Goal: Transaction & Acquisition: Purchase product/service

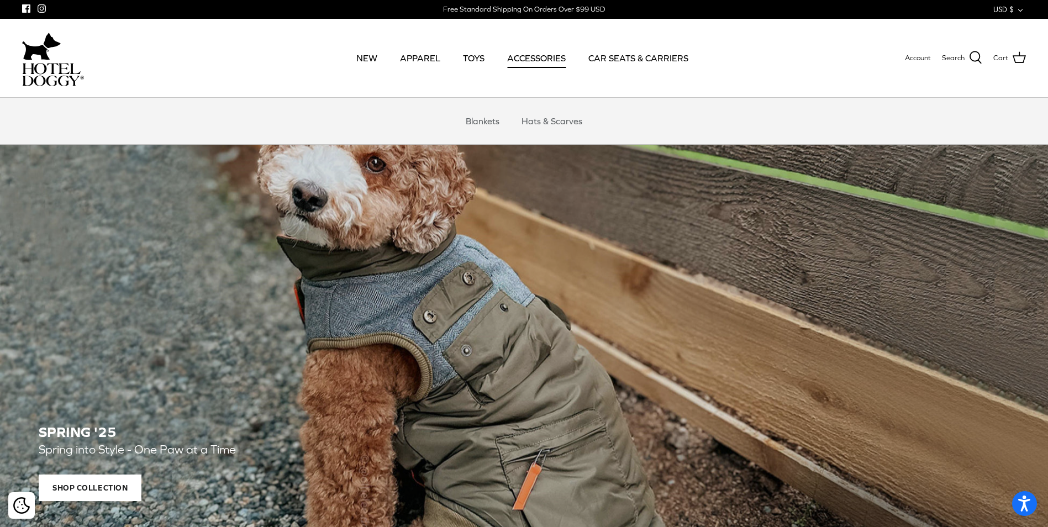
click at [526, 60] on link "ACCESSORIES" at bounding box center [536, 58] width 78 height 38
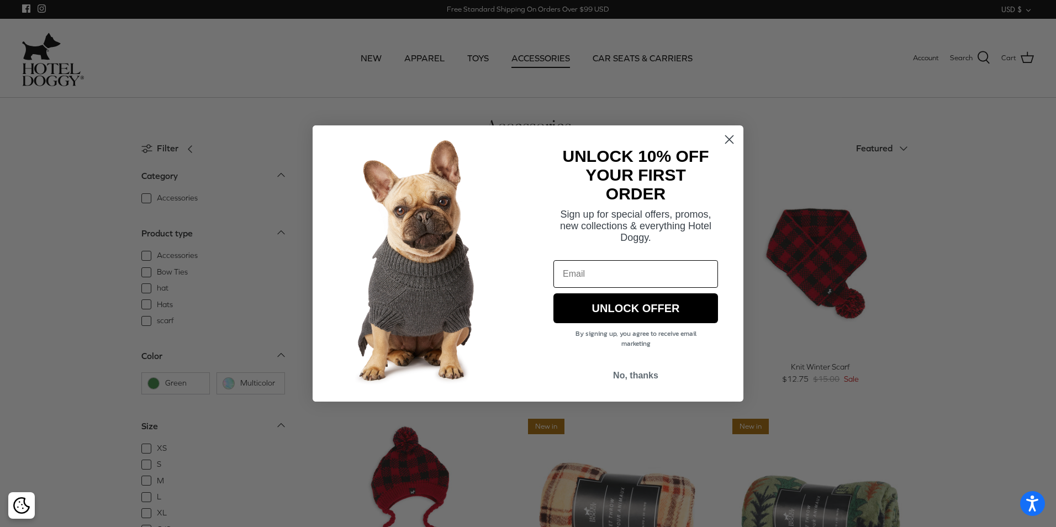
click at [729, 141] on circle "Close dialog" at bounding box center [729, 139] width 18 height 18
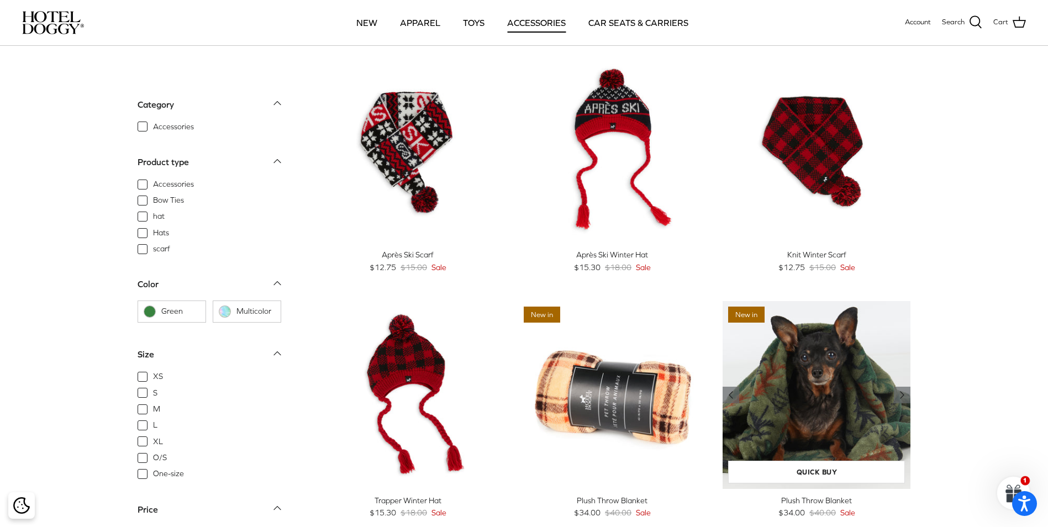
scroll to position [55, 0]
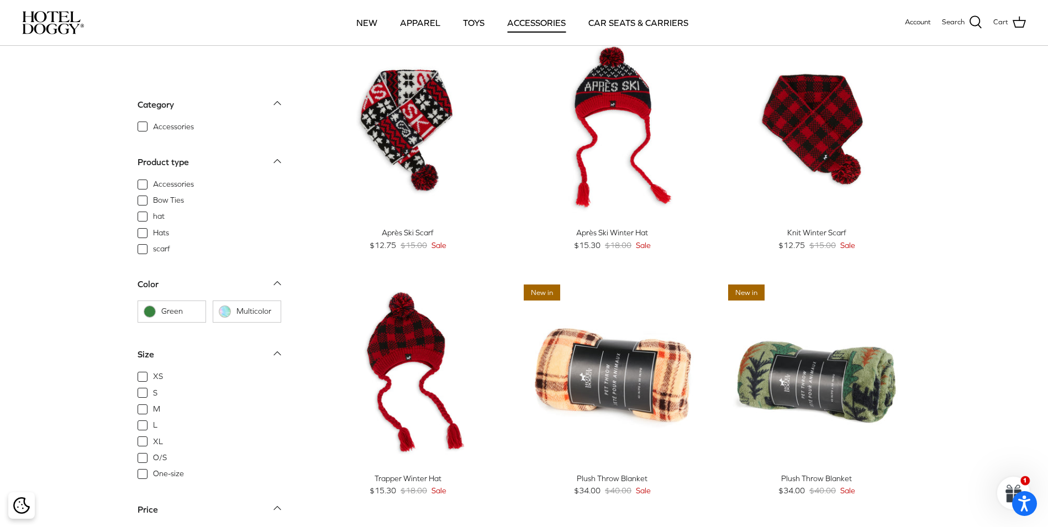
click at [153, 378] on span "XS" at bounding box center [158, 376] width 10 height 11
click at [152, 371] on input "XS" at bounding box center [152, 370] width 1 height 1
checkbox input "true"
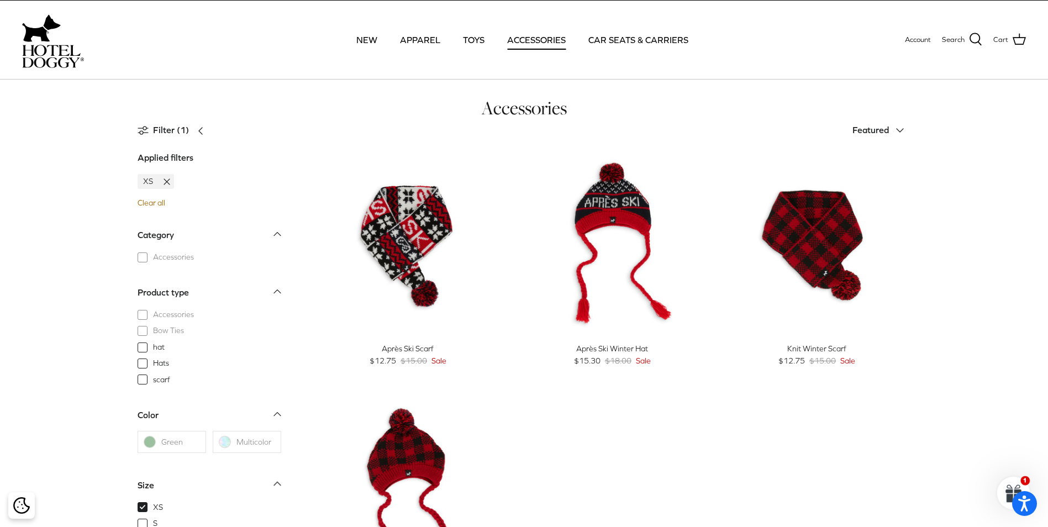
scroll to position [11, 0]
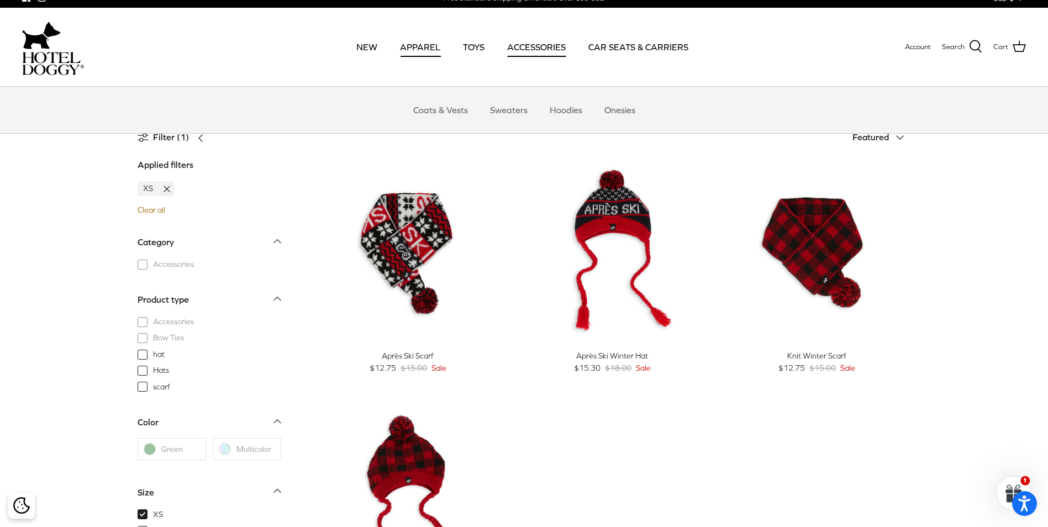
click at [421, 45] on link "APPAREL" at bounding box center [420, 47] width 60 height 38
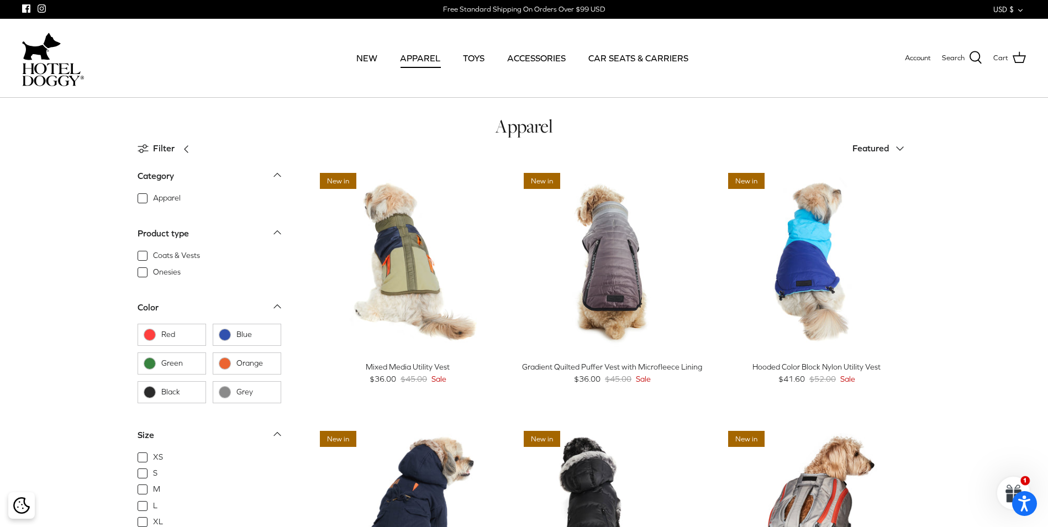
click at [153, 456] on span "XS" at bounding box center [158, 457] width 10 height 11
click at [152, 452] on input "XS" at bounding box center [152, 451] width 1 height 1
checkbox input "true"
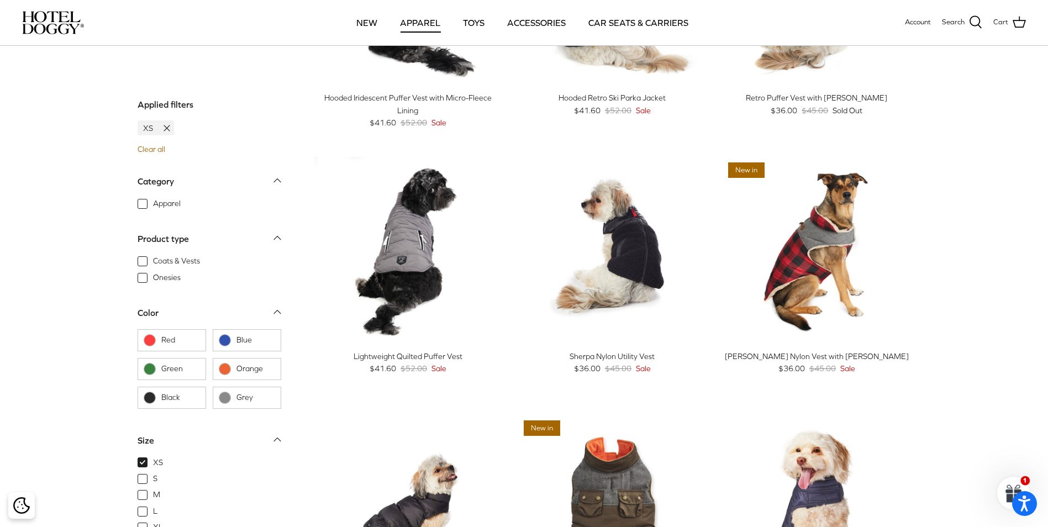
scroll to position [390, 0]
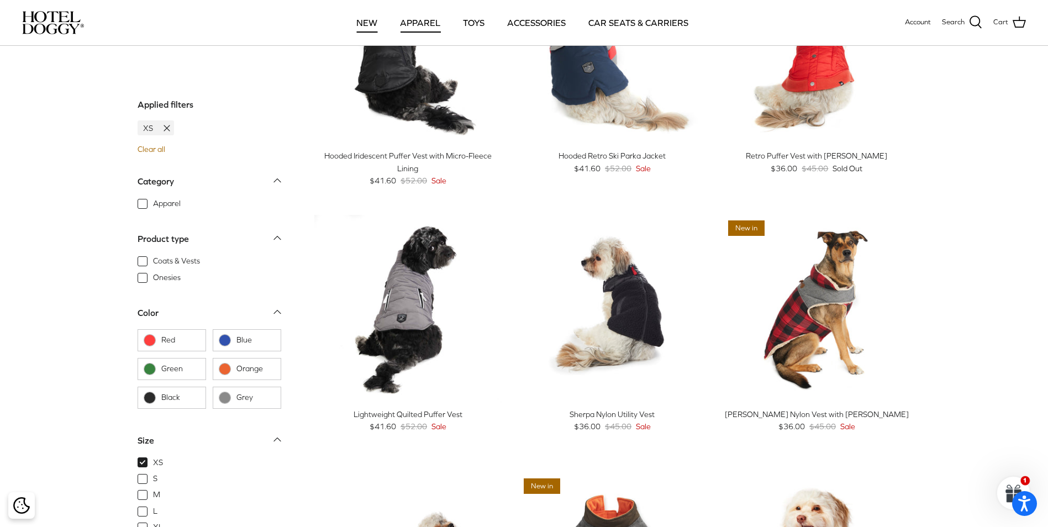
click at [371, 24] on link "NEW" at bounding box center [366, 23] width 41 height 38
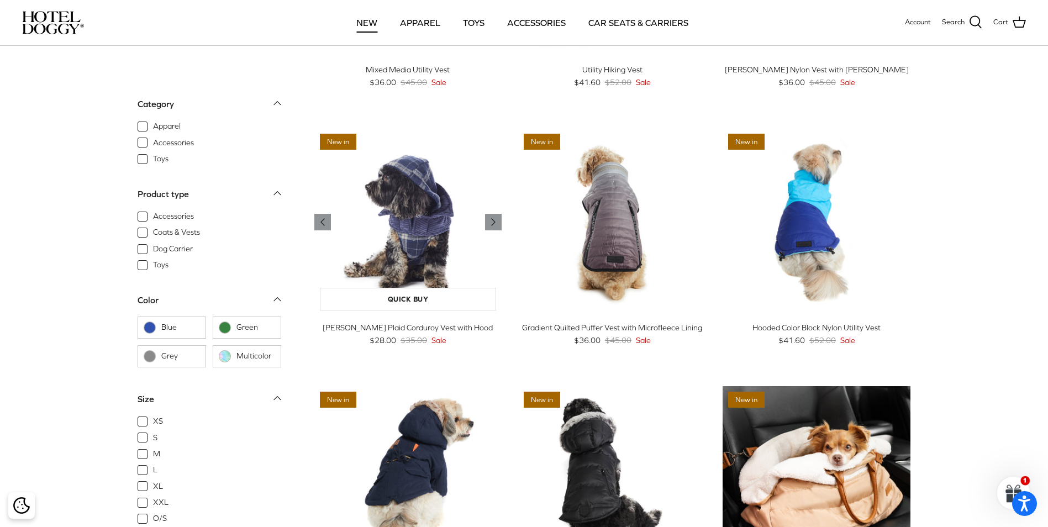
scroll to position [884, 0]
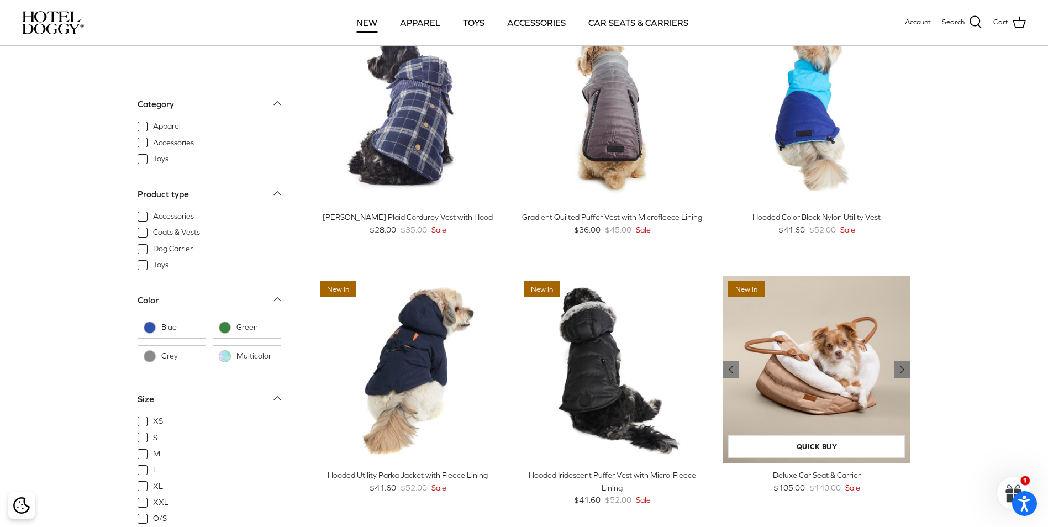
click at [853, 363] on img "Deluxe Car Seat & Carrier" at bounding box center [816, 370] width 188 height 188
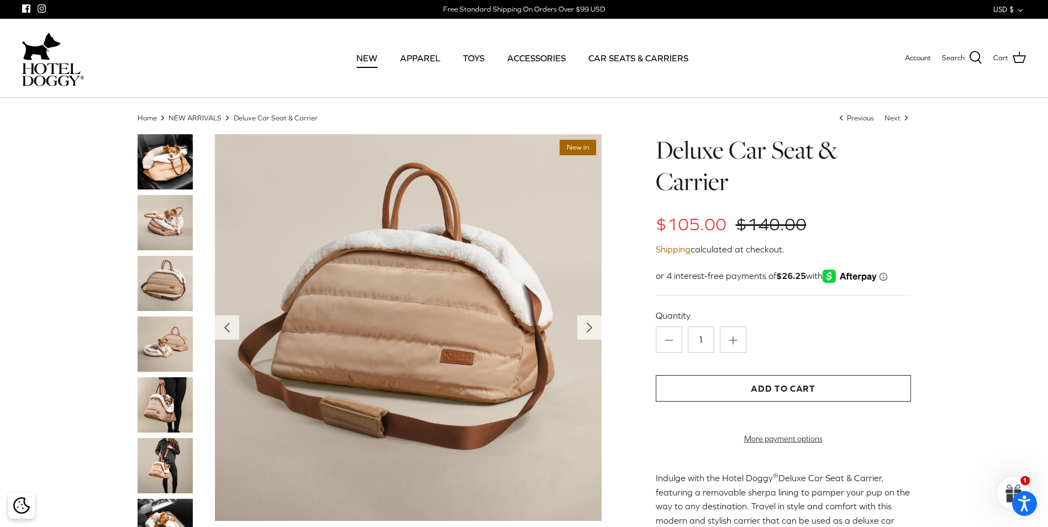
click at [154, 168] on img at bounding box center [165, 161] width 55 height 55
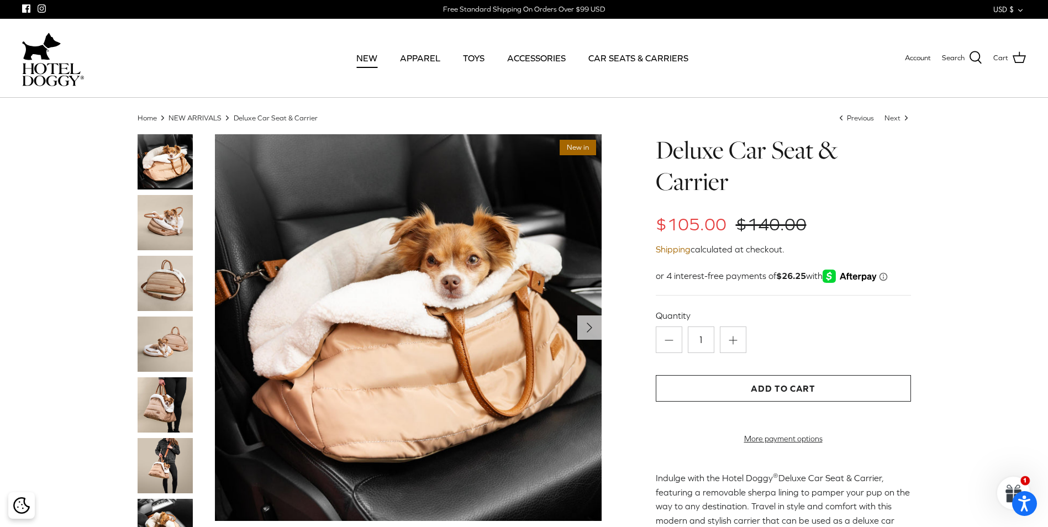
click at [167, 472] on img at bounding box center [165, 465] width 55 height 55
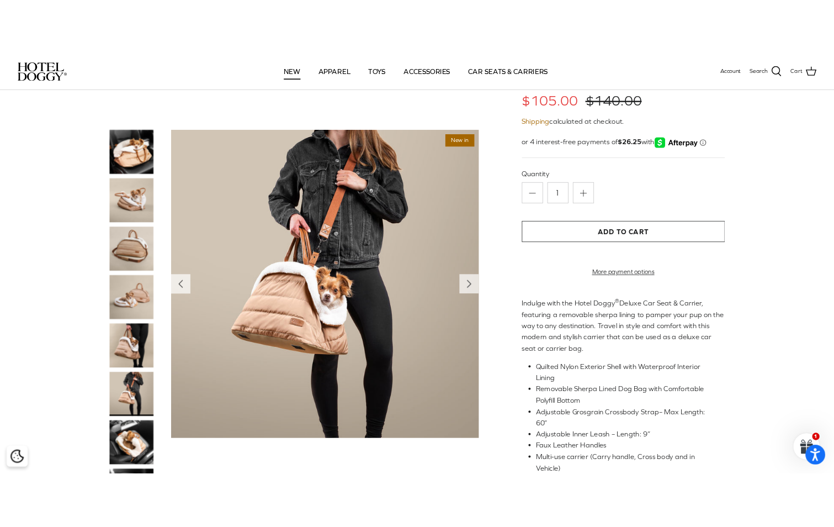
scroll to position [110, 0]
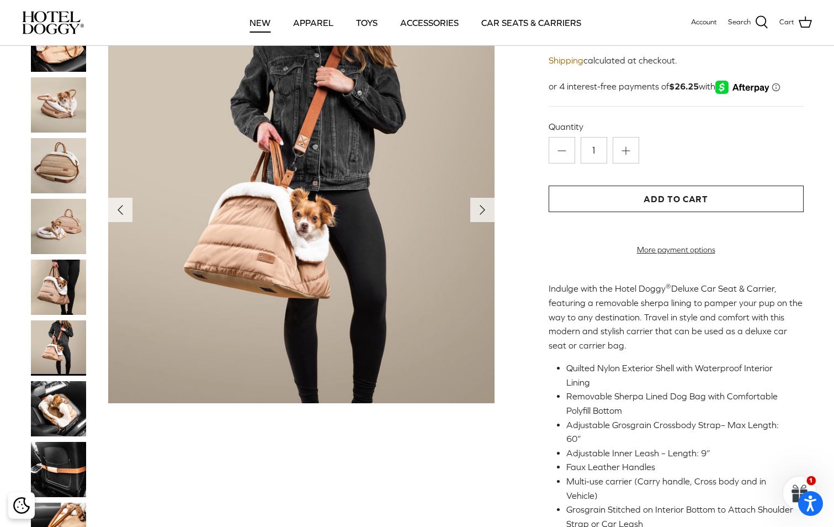
click at [64, 408] on img at bounding box center [58, 408] width 55 height 55
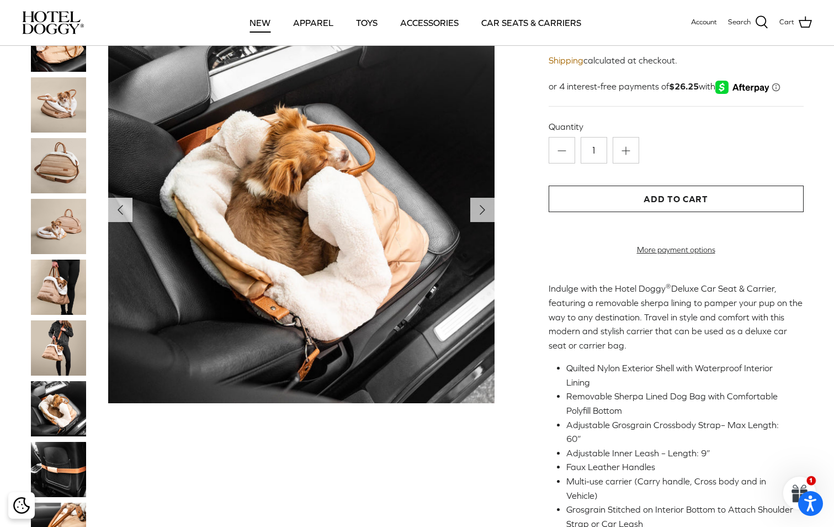
click at [64, 469] on img at bounding box center [58, 469] width 55 height 55
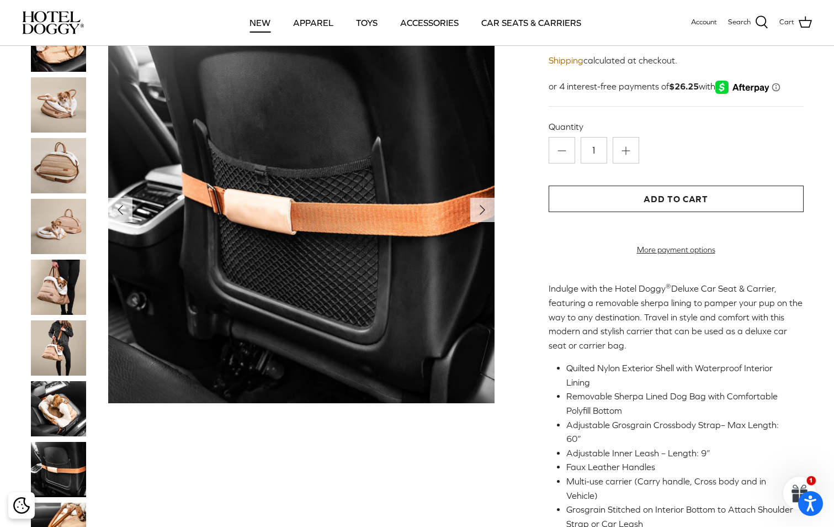
click at [60, 503] on img at bounding box center [58, 521] width 55 height 37
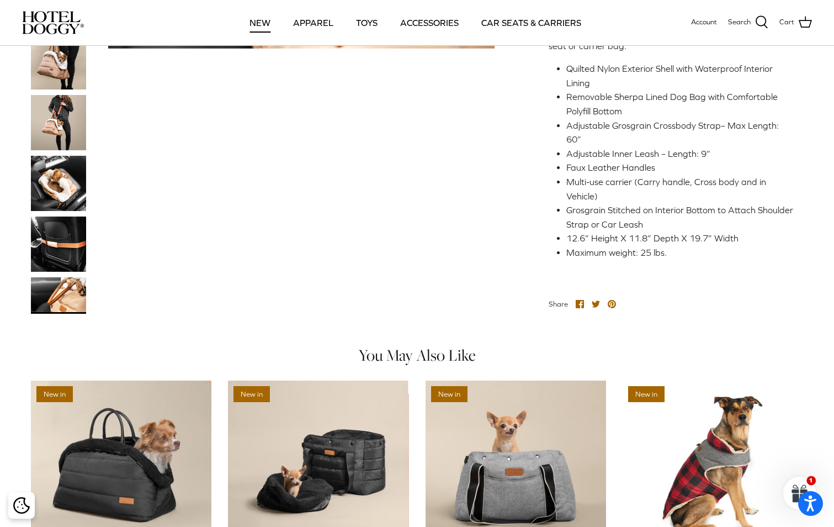
scroll to position [442, 0]
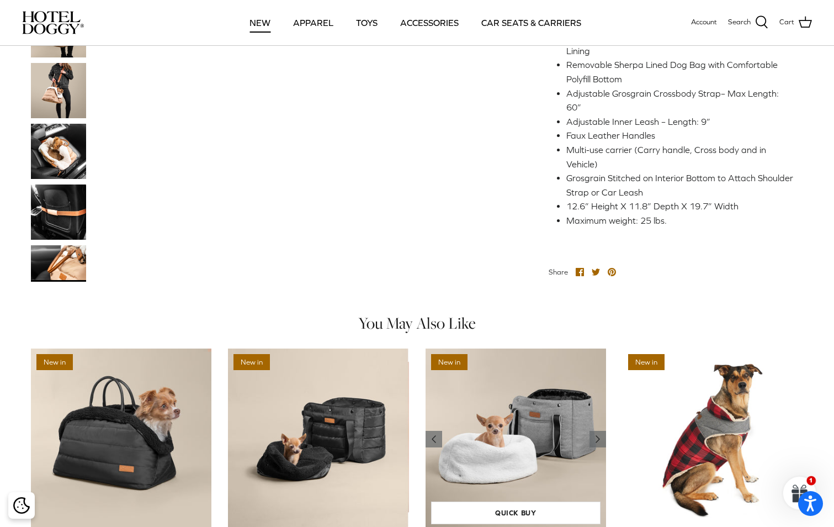
click at [540, 420] on img "Deluxe Tote Carrier" at bounding box center [516, 438] width 181 height 181
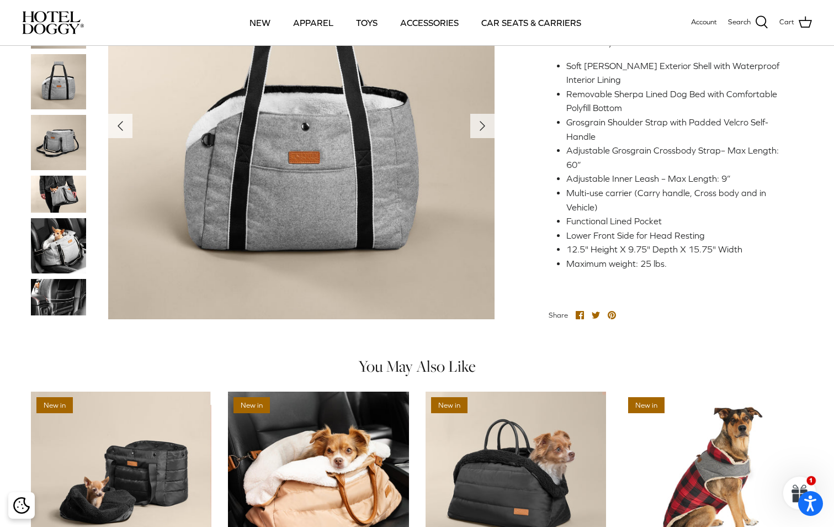
scroll to position [387, 0]
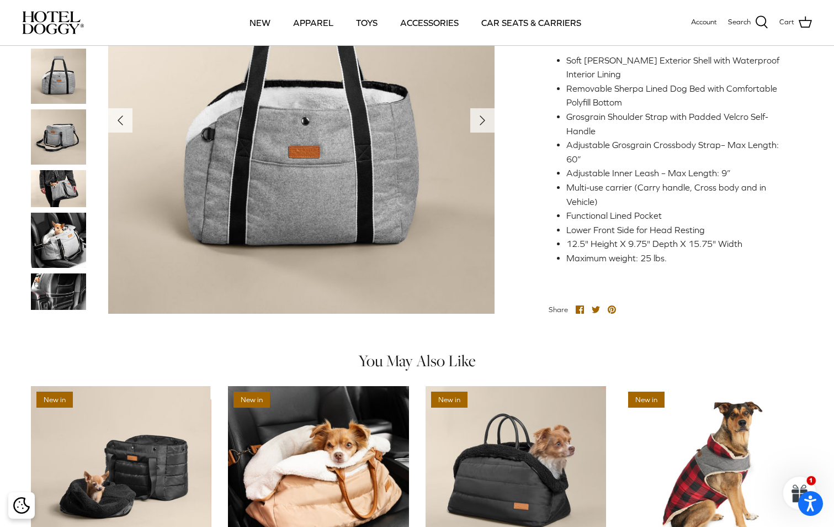
click at [67, 213] on img at bounding box center [58, 240] width 55 height 55
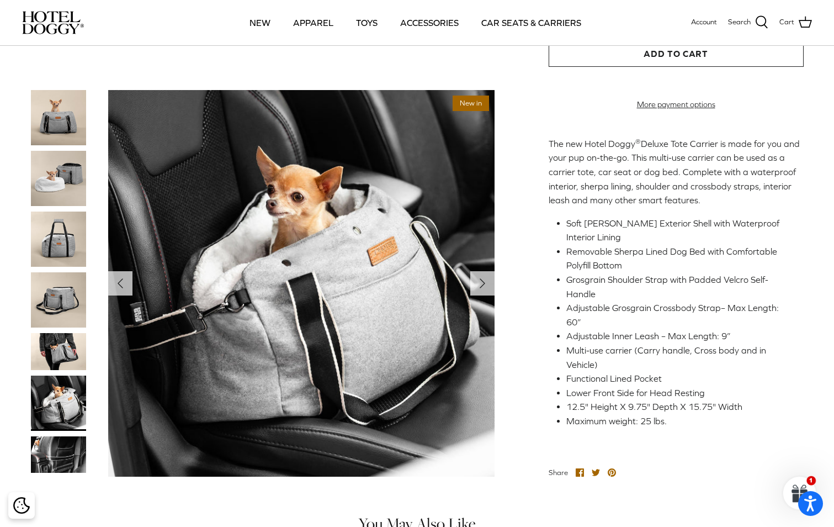
scroll to position [221, 0]
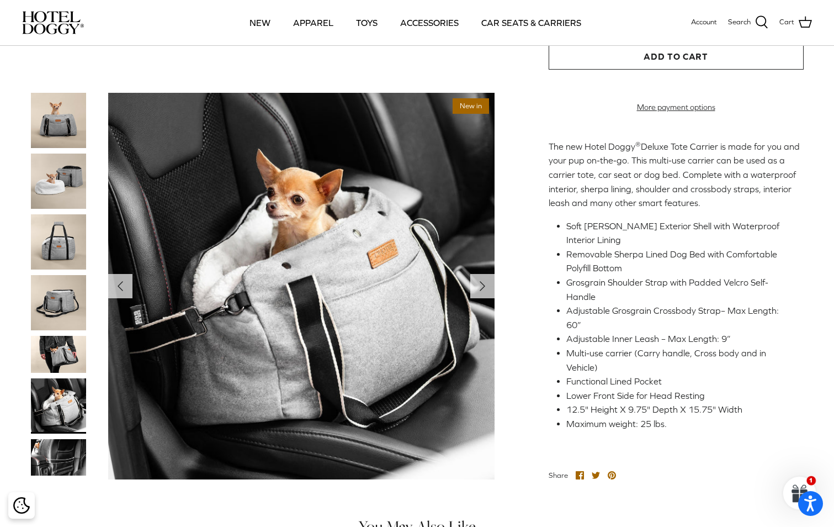
click at [63, 439] on img at bounding box center [58, 457] width 55 height 37
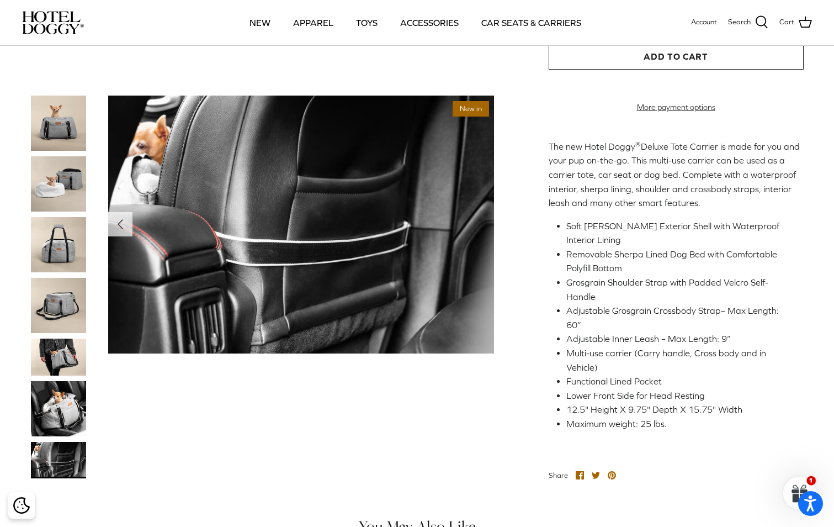
click at [37, 156] on img at bounding box center [58, 183] width 55 height 55
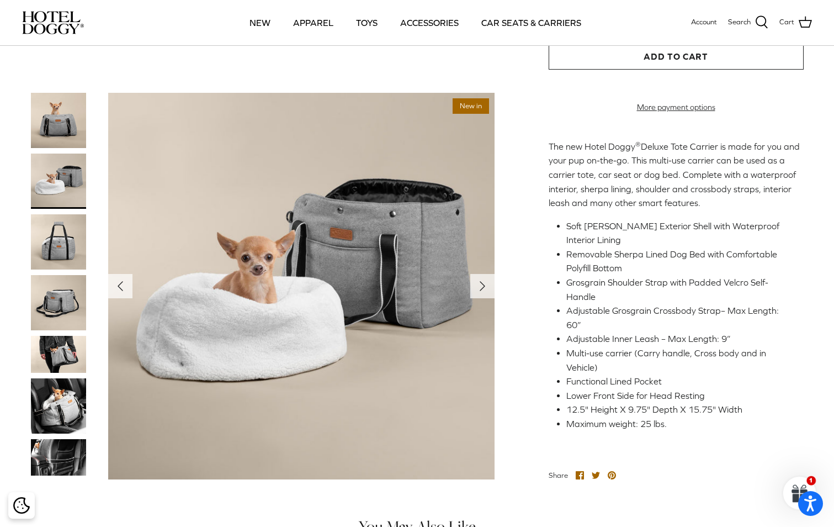
click at [65, 93] on img at bounding box center [58, 120] width 55 height 55
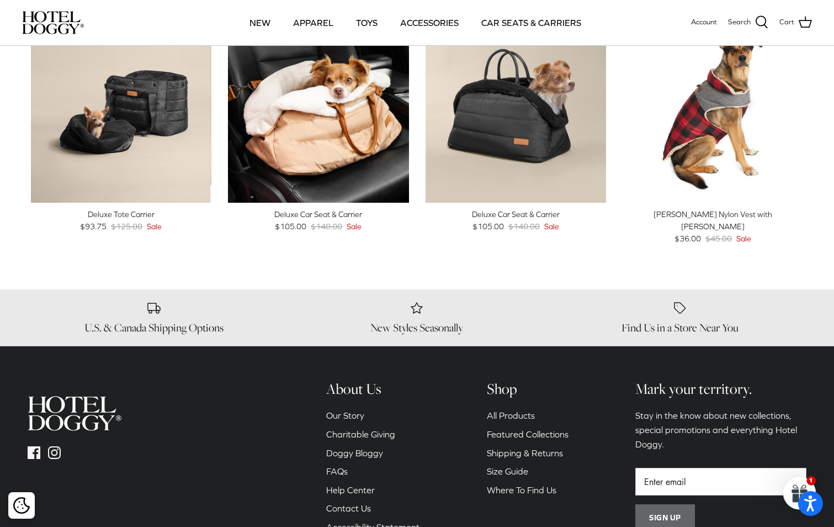
scroll to position [773, 0]
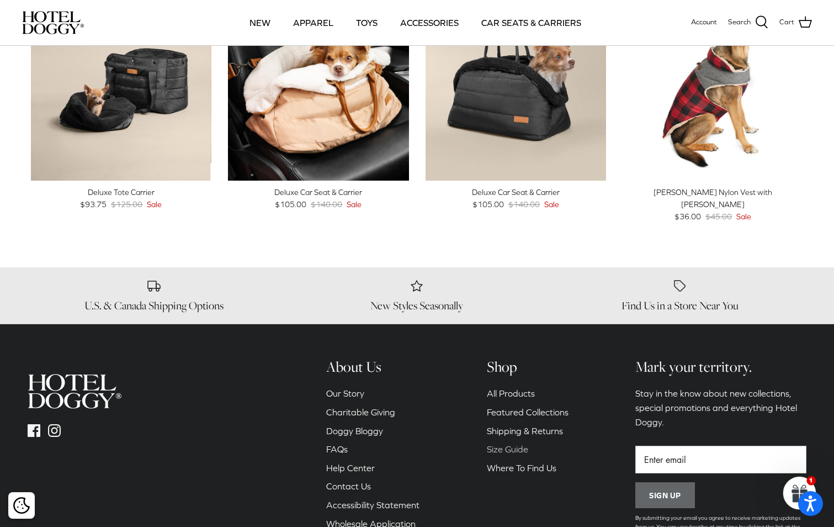
click at [500, 444] on link "Size Guide" at bounding box center [507, 449] width 41 height 10
